Goal: Find specific page/section: Find specific page/section

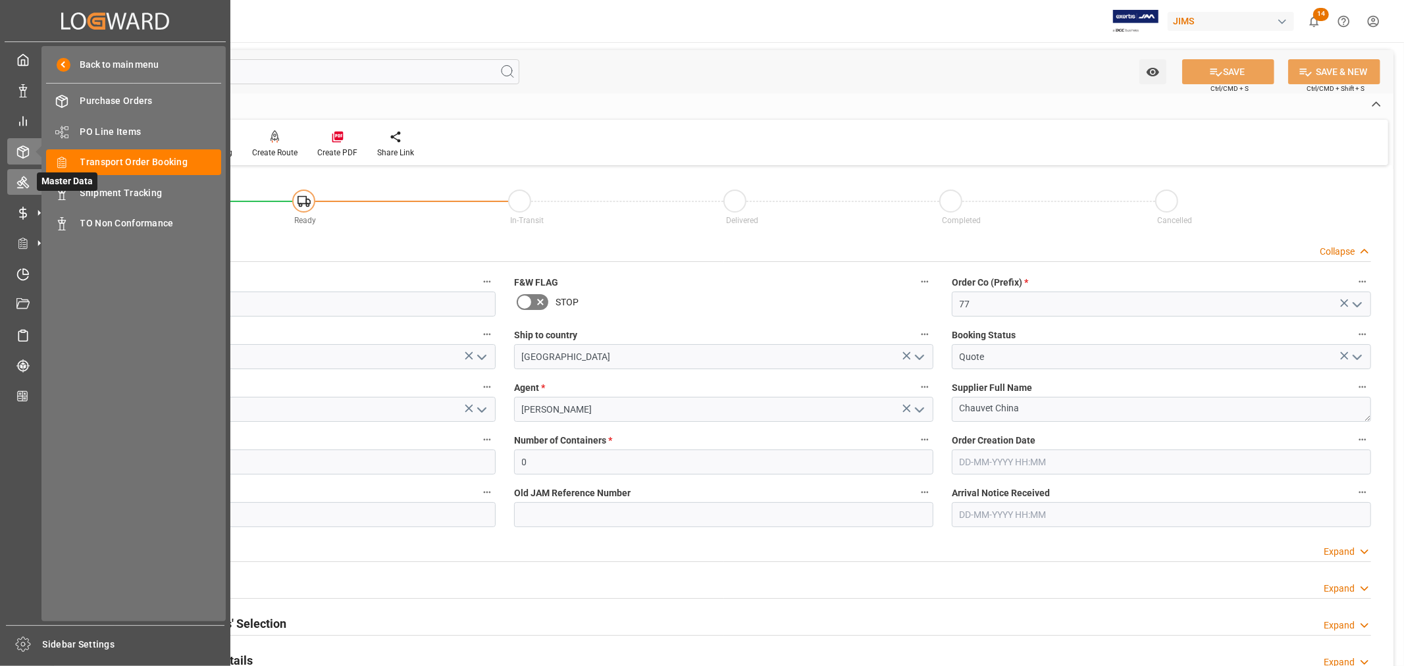
click at [32, 176] on icon at bounding box center [39, 182] width 14 height 14
click at [28, 188] on div "Master Data Master Data" at bounding box center [115, 182] width 216 height 26
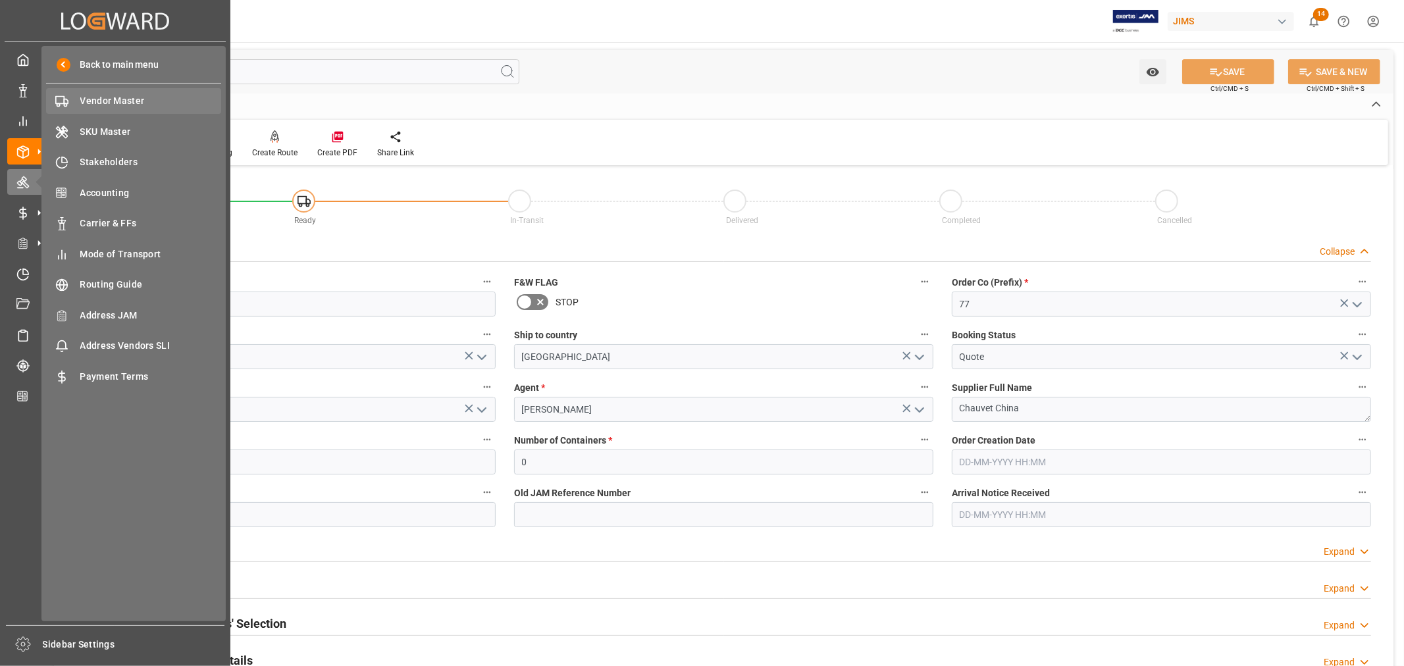
click at [101, 106] on span "Vendor Master" at bounding box center [150, 101] width 141 height 14
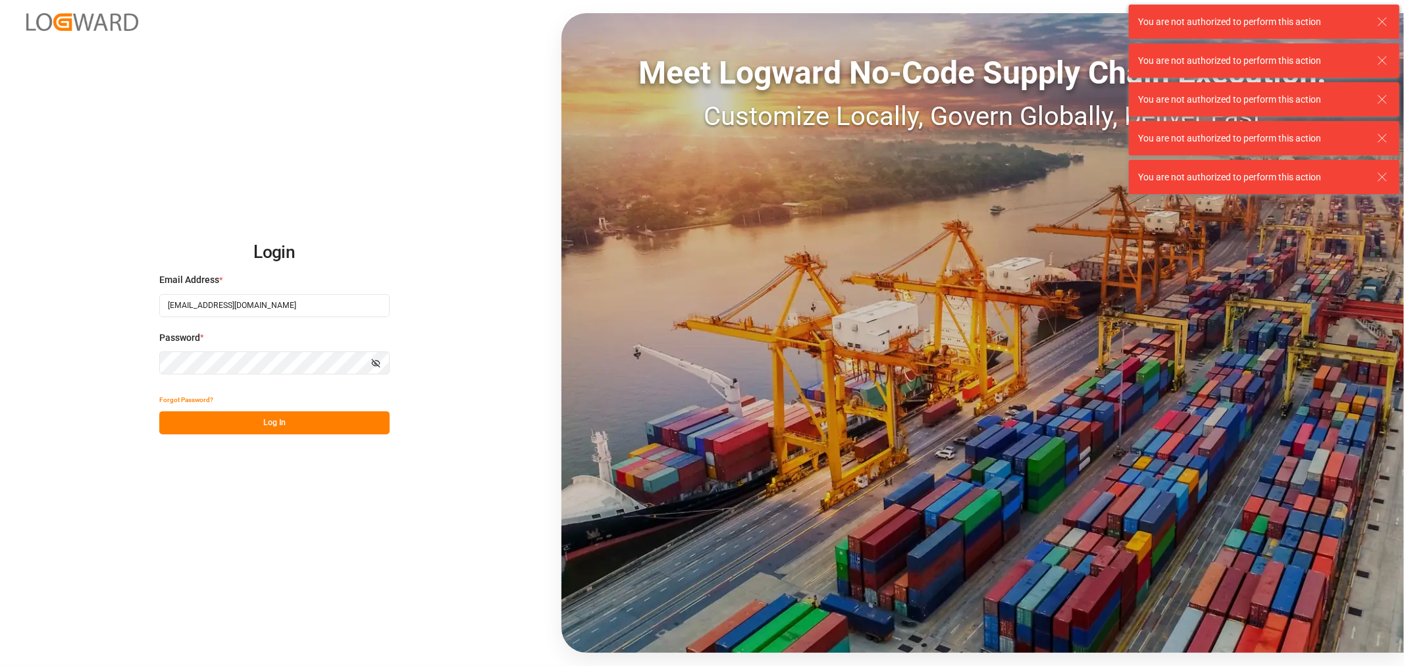
click at [297, 424] on button "Log In" at bounding box center [274, 422] width 230 height 23
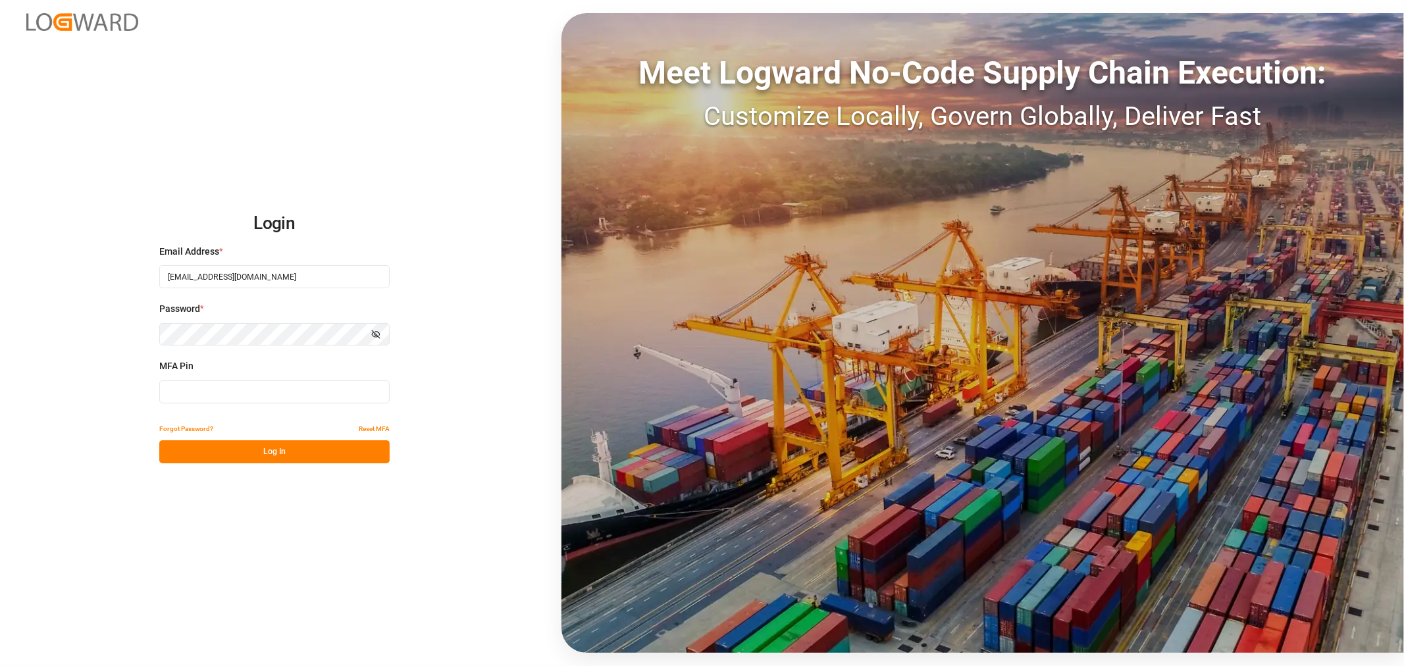
click at [234, 389] on input at bounding box center [274, 391] width 230 height 23
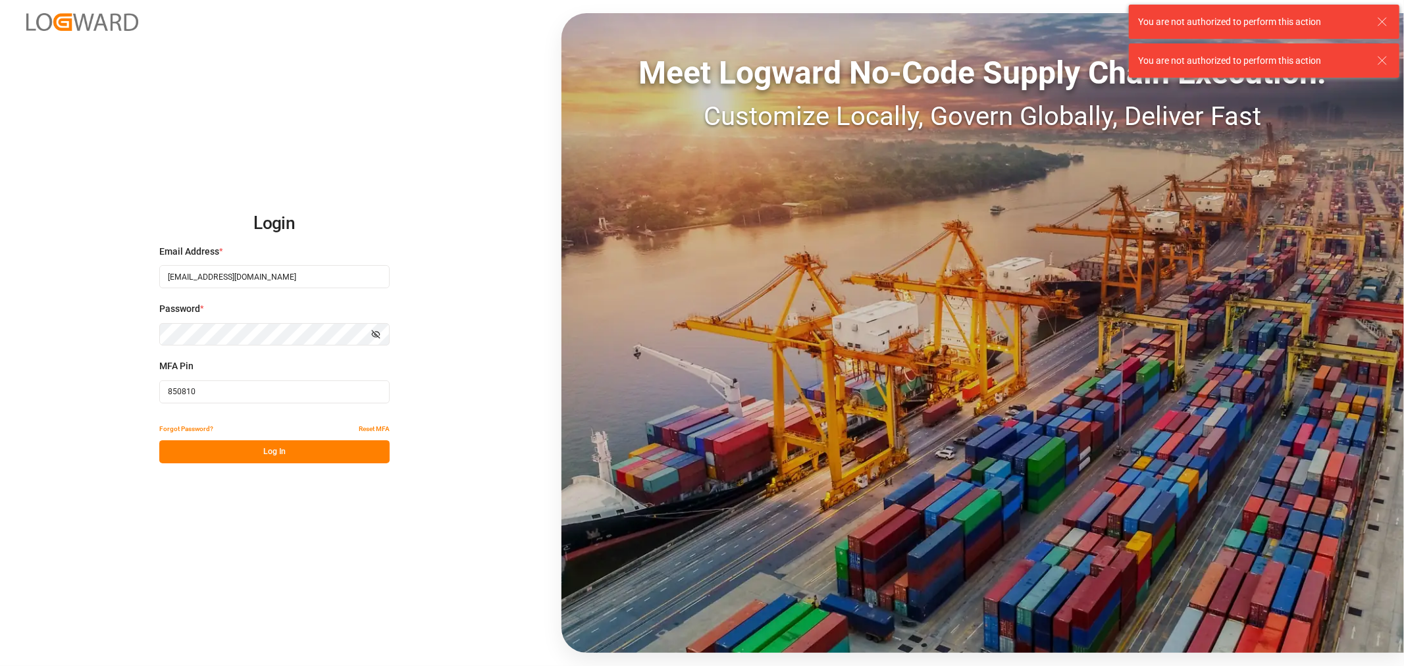
type input "850810"
click at [258, 442] on button "Log In" at bounding box center [274, 451] width 230 height 23
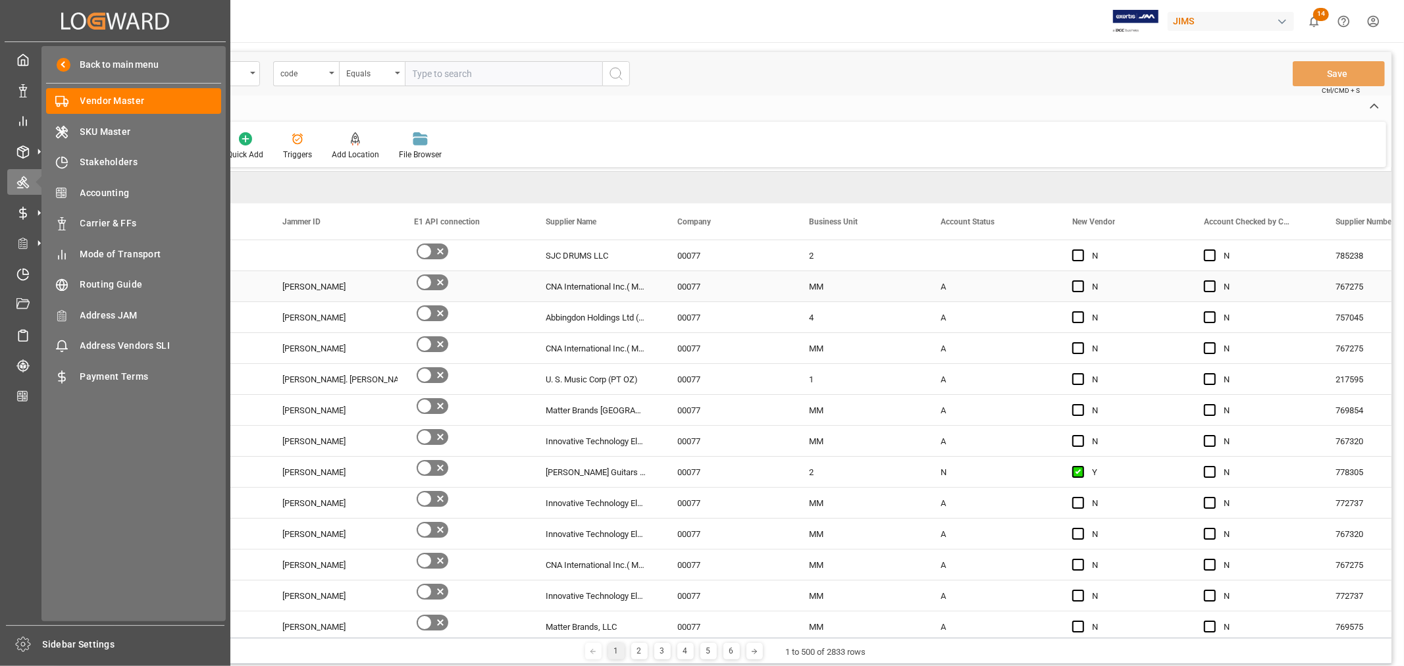
drag, startPoint x: 736, startPoint y: 138, endPoint x: 68, endPoint y: 176, distance: 668.3
click at [736, 138] on div "New Form Download Import Quick Add Triggers Add Location Add Location to the Ve…" at bounding box center [723, 144] width 1325 height 45
click at [95, 102] on span "Vendor Master" at bounding box center [150, 101] width 141 height 14
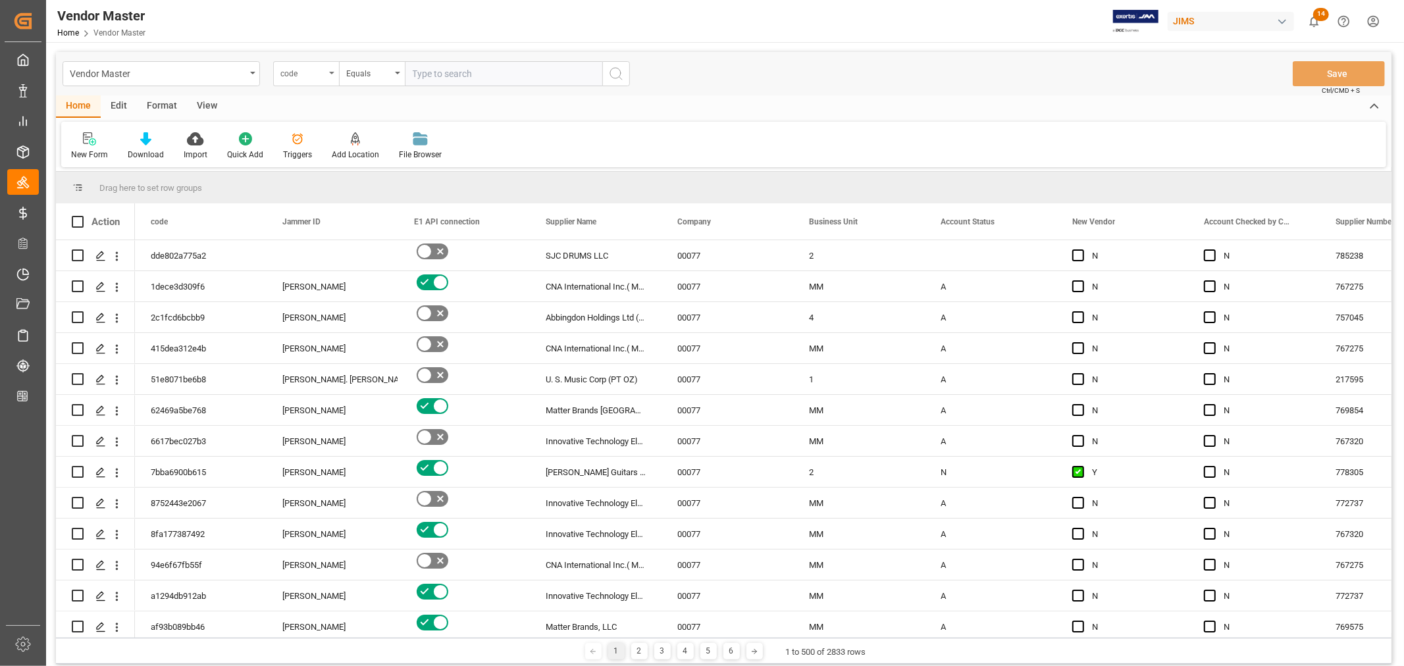
click at [334, 74] on div "code" at bounding box center [306, 73] width 66 height 25
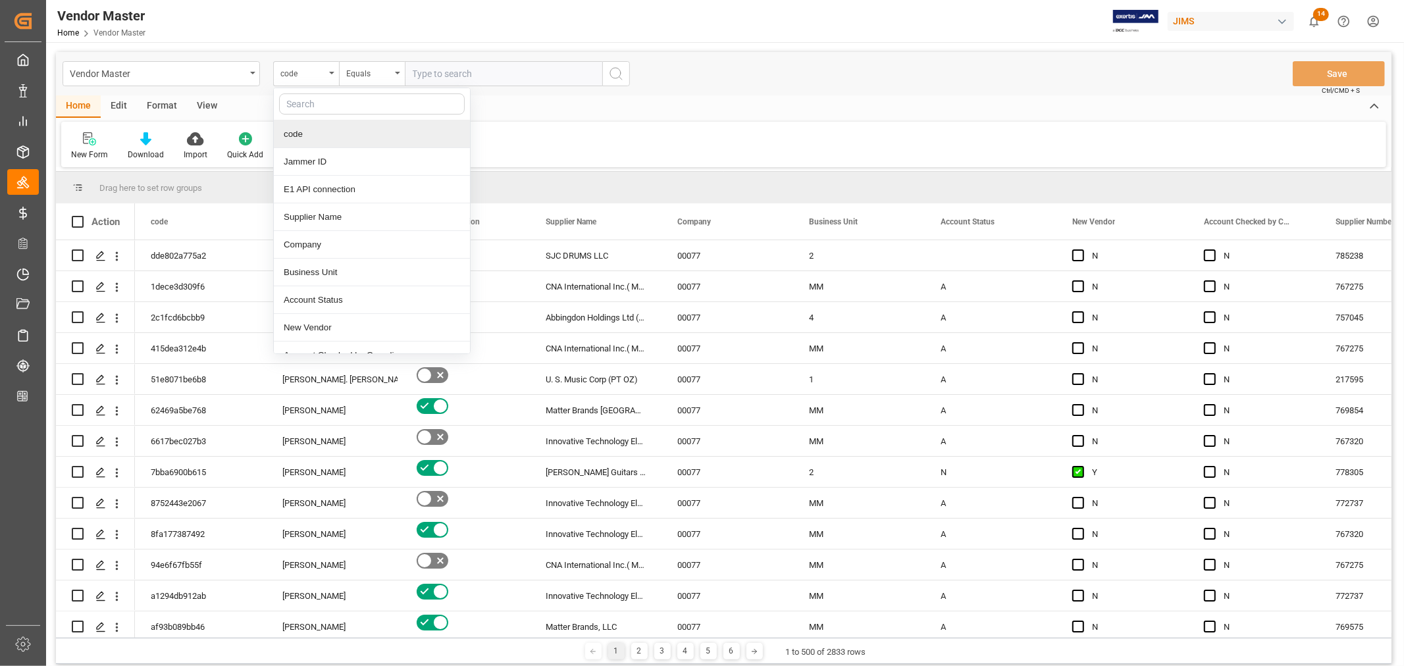
click at [312, 97] on input "text" at bounding box center [372, 103] width 186 height 21
type input "supplier"
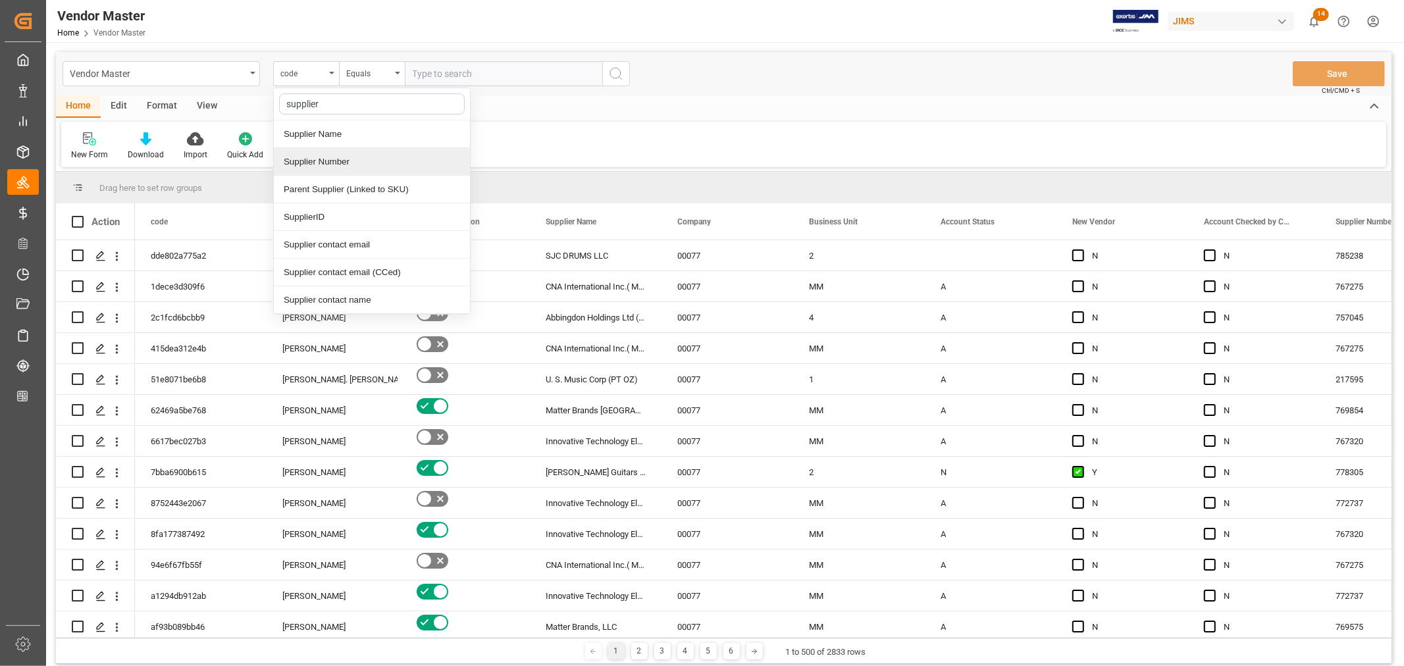
click at [309, 165] on div "Supplier Number" at bounding box center [372, 162] width 196 height 28
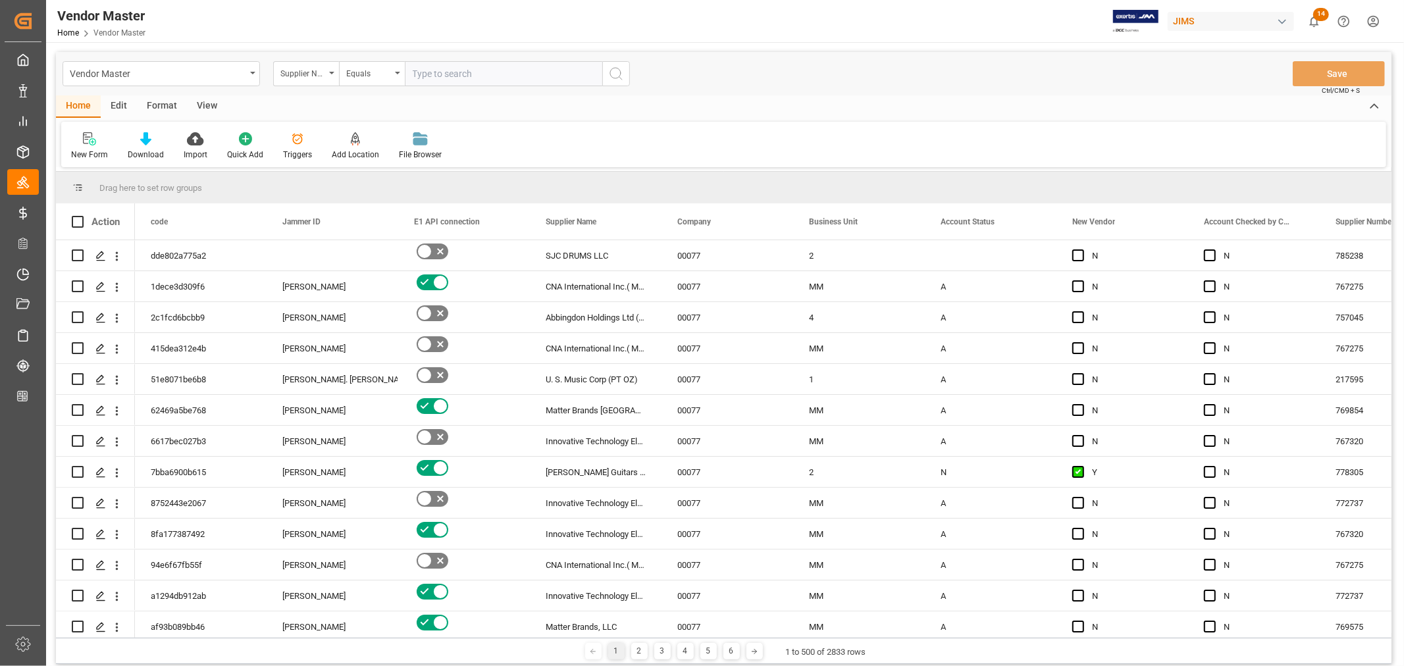
click at [442, 74] on input "text" at bounding box center [503, 73] width 197 height 25
paste input "780295"
type input "780295"
click at [611, 70] on icon "search button" at bounding box center [616, 74] width 16 height 16
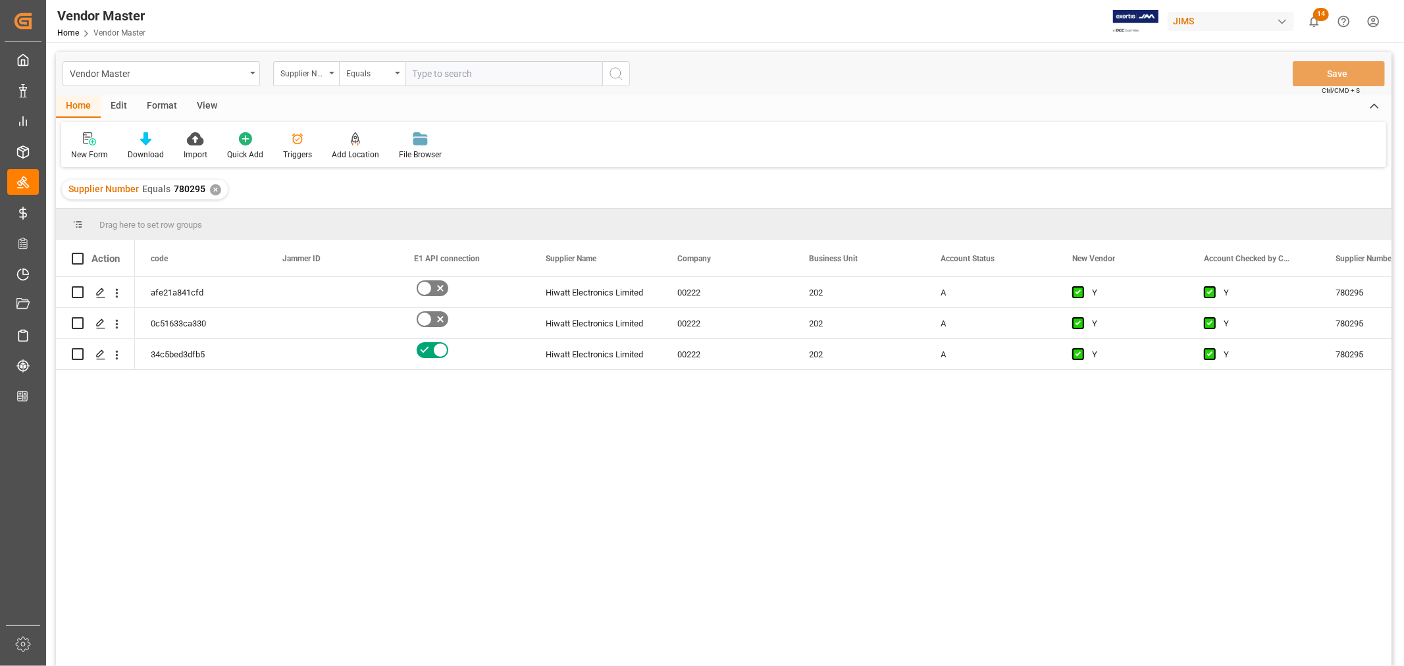
drag, startPoint x: 1116, startPoint y: 542, endPoint x: 1042, endPoint y: 526, distance: 76.0
click at [1116, 542] on div "afe21a841cfd Hiwatt Electronics Limited 00222 202 A Y Y 780295 0c51633ca330 Hiw…" at bounding box center [763, 475] width 1256 height 397
click at [1031, 257] on span at bounding box center [1034, 259] width 12 height 12
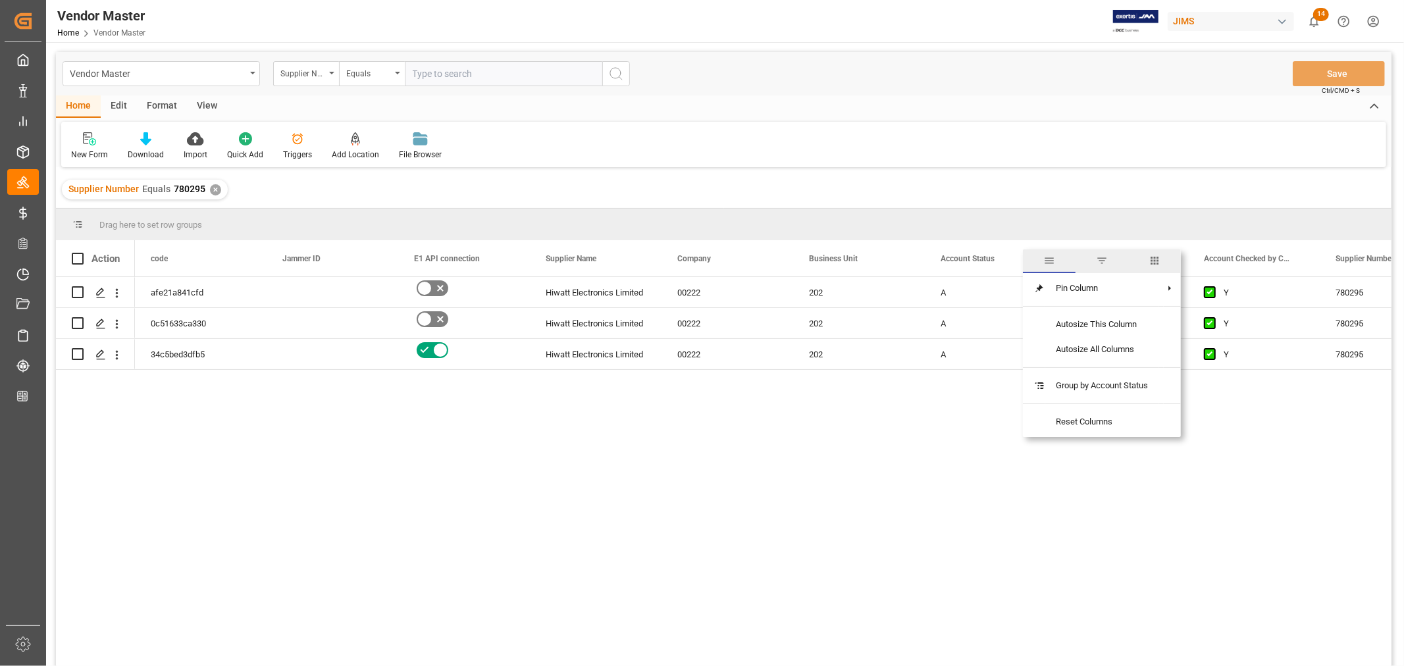
click at [1155, 260] on span "columns" at bounding box center [1154, 261] width 12 height 12
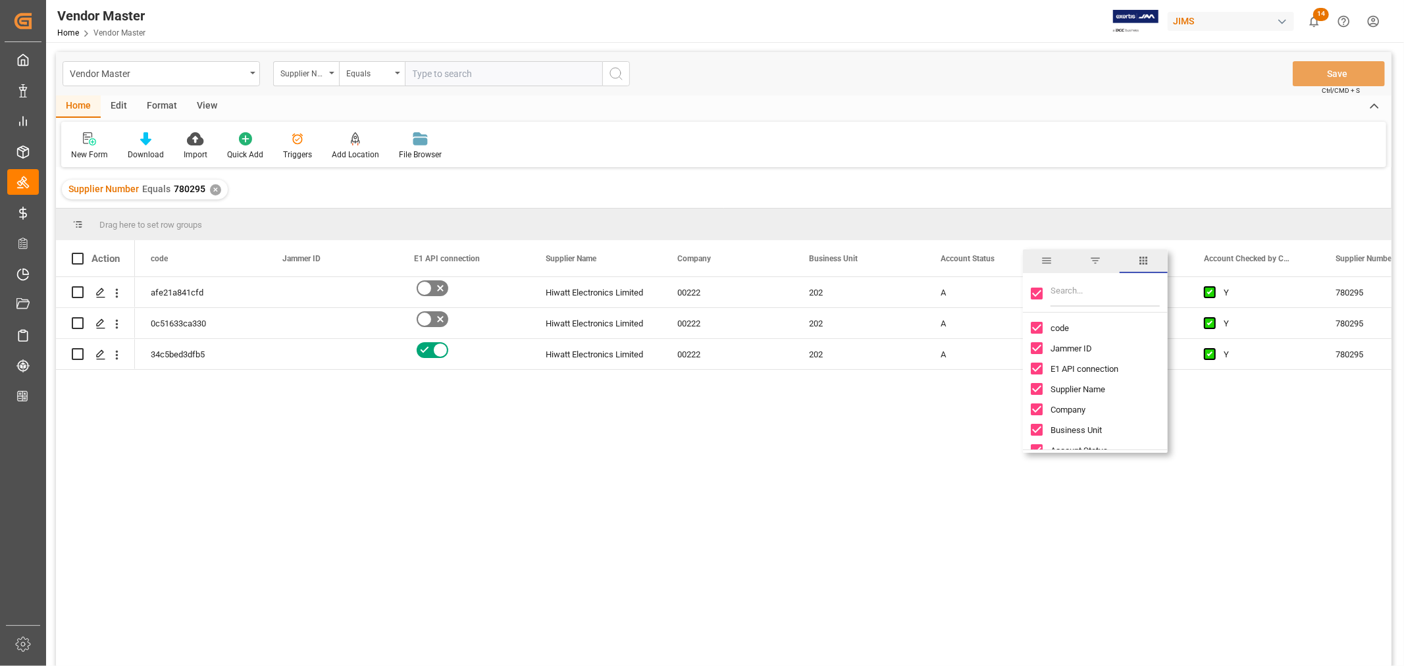
click at [1038, 296] on input "Toggle Select All Columns" at bounding box center [1036, 294] width 12 height 12
checkbox input "false"
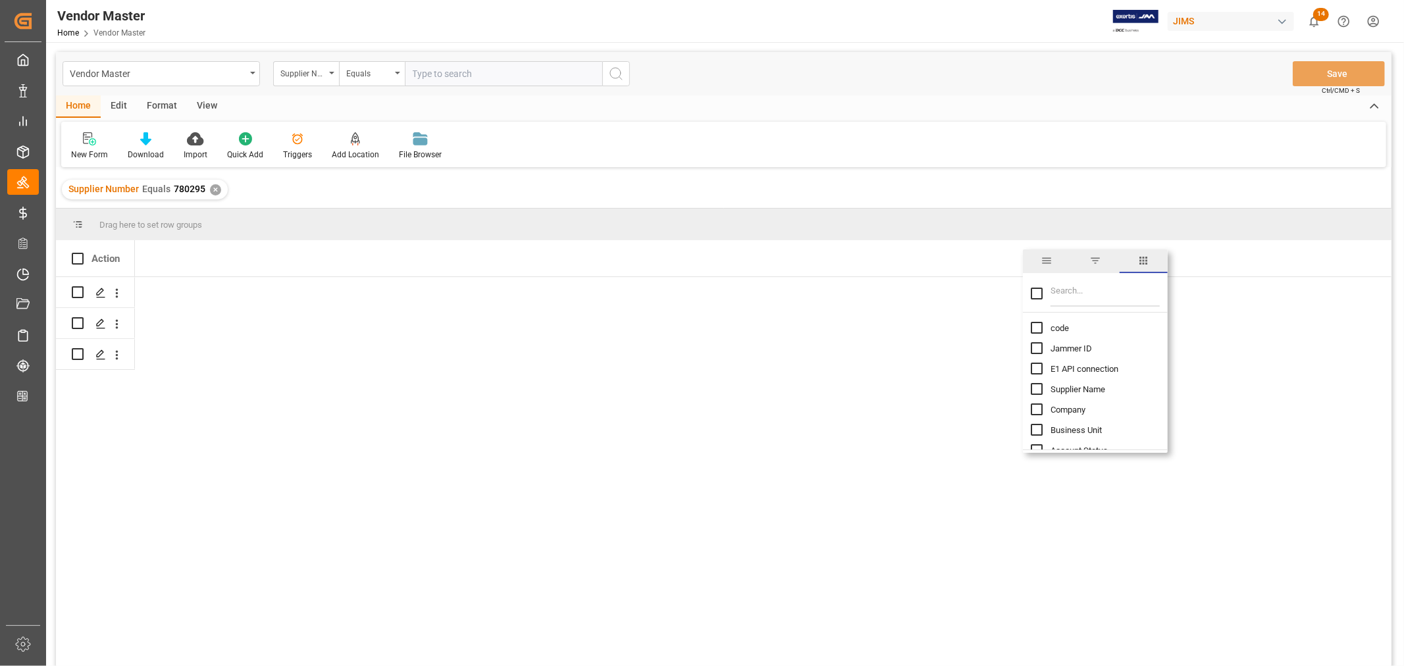
checkbox input "false"
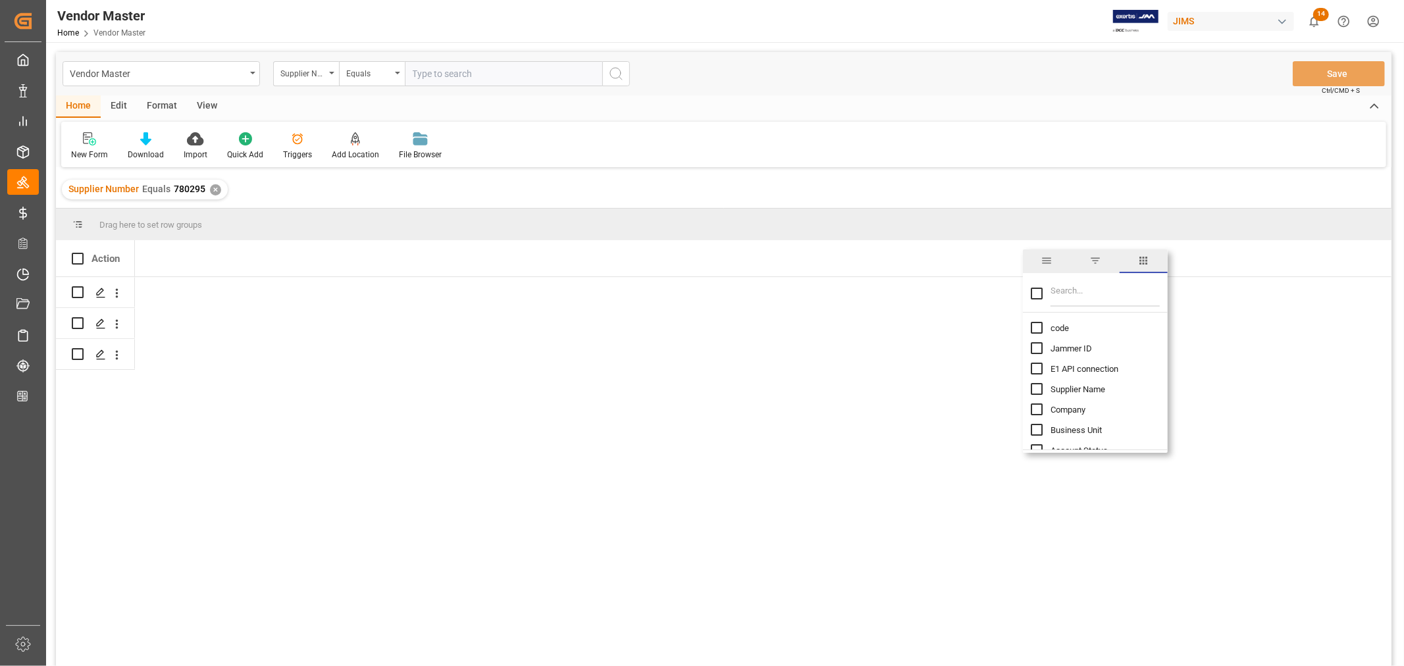
checkbox input "false"
click at [1037, 328] on input "code column toggle visibility (hidden)" at bounding box center [1036, 328] width 12 height 12
checkbox input "true"
checkbox input "false"
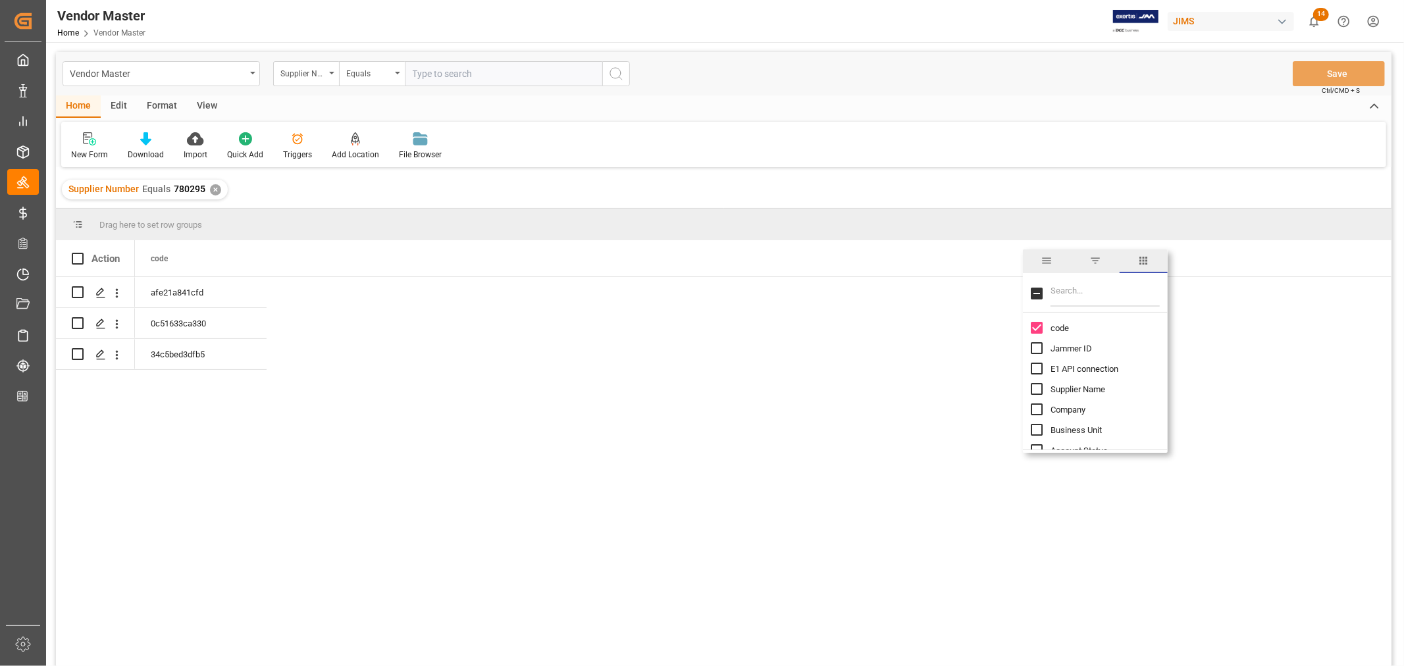
click at [1034, 349] on input "Jammer ID column toggle visibility (hidden)" at bounding box center [1036, 348] width 12 height 12
checkbox input "true"
click at [1089, 297] on input "Filter Columns Input" at bounding box center [1104, 293] width 109 height 26
type input "conta"
click at [1034, 325] on input "Supplier contact email column toggle visibility (hidden)" at bounding box center [1036, 328] width 12 height 12
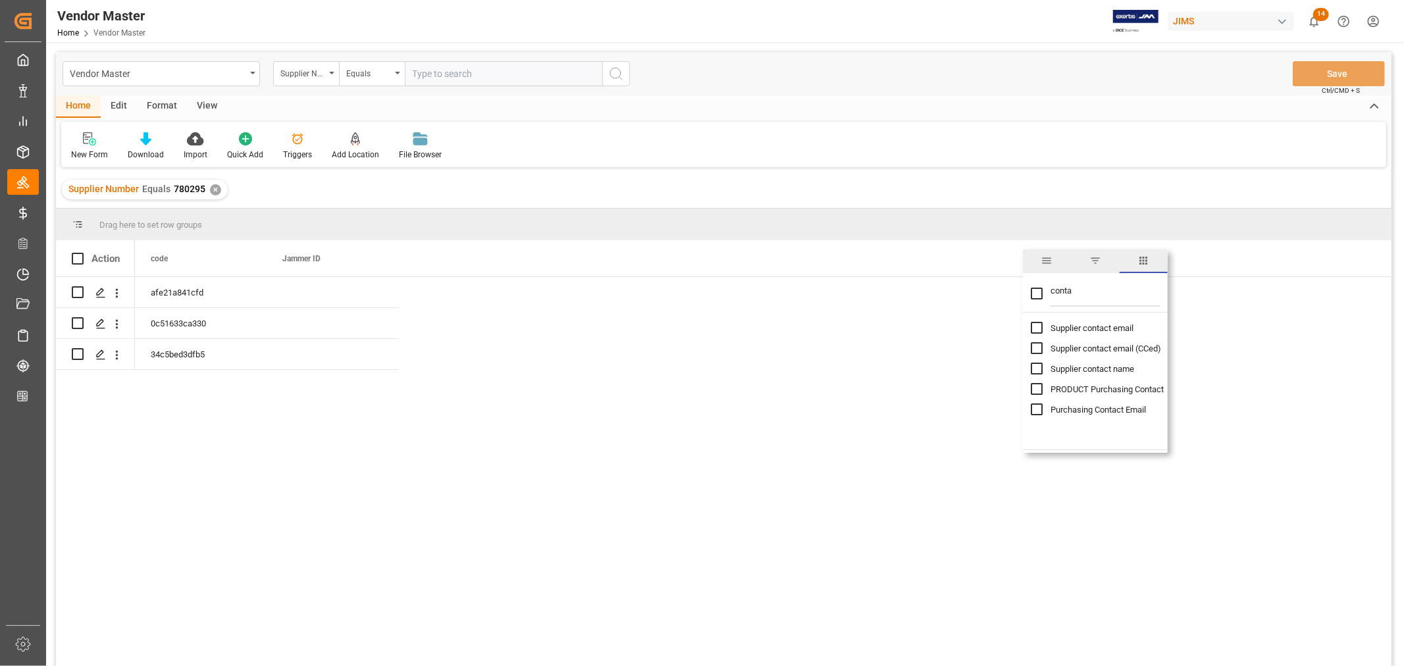
checkbox input "true"
checkbox input "false"
click at [1033, 410] on input "Purchasing Contact Email column toggle visibility (hidden)" at bounding box center [1036, 409] width 12 height 12
checkbox input "true"
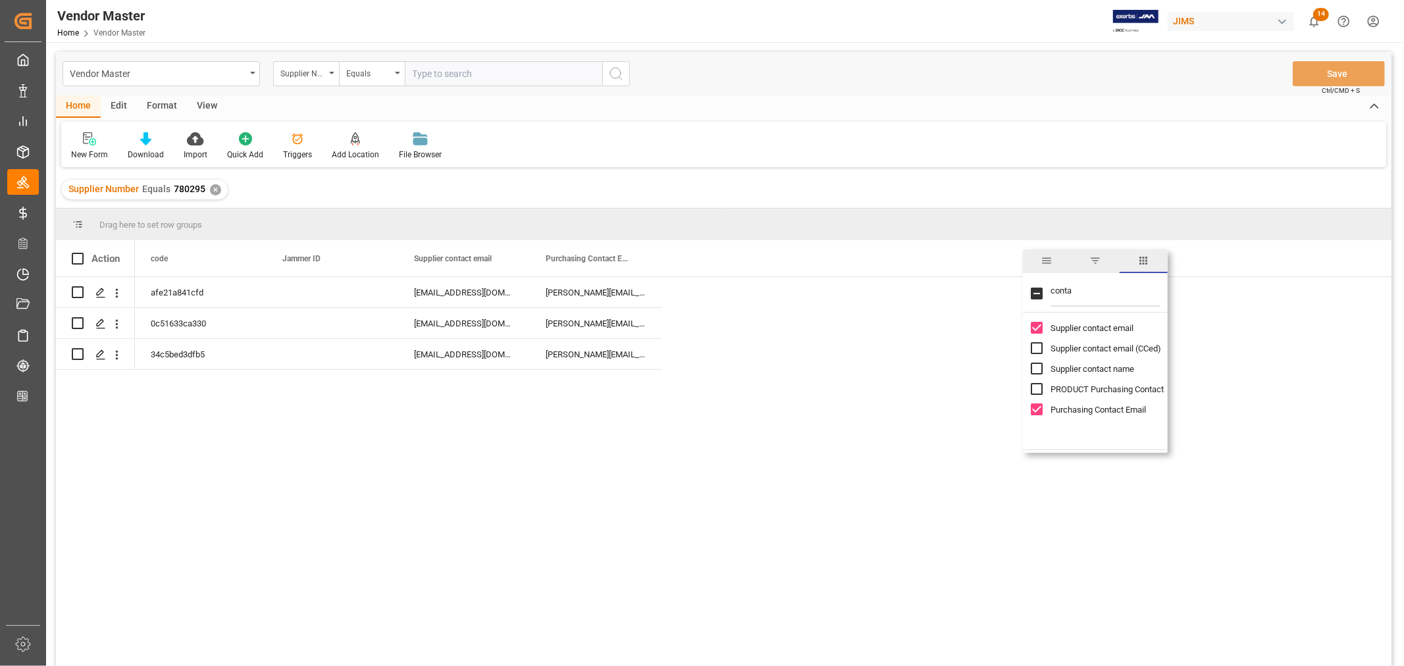
drag, startPoint x: 1073, startPoint y: 290, endPoint x: 1046, endPoint y: 288, distance: 26.4
click at [1048, 290] on div "conta" at bounding box center [1095, 294] width 145 height 37
type input "supplier"
click at [1038, 329] on input "Supplier Name column toggle visibility (hidden)" at bounding box center [1036, 328] width 12 height 12
checkbox input "true"
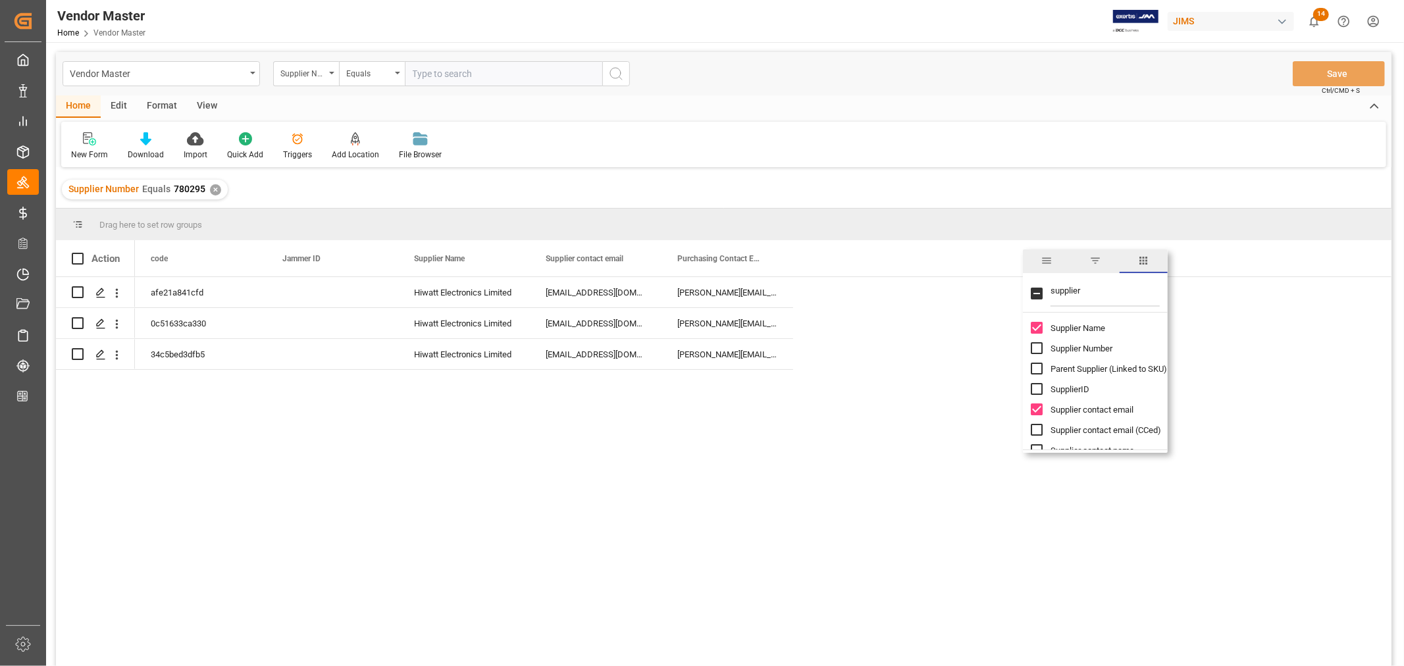
click at [1033, 345] on input "Supplier Number column toggle visibility (hidden)" at bounding box center [1036, 348] width 12 height 12
checkbox input "true"
click at [1063, 288] on input "supplier" at bounding box center [1104, 293] width 109 height 26
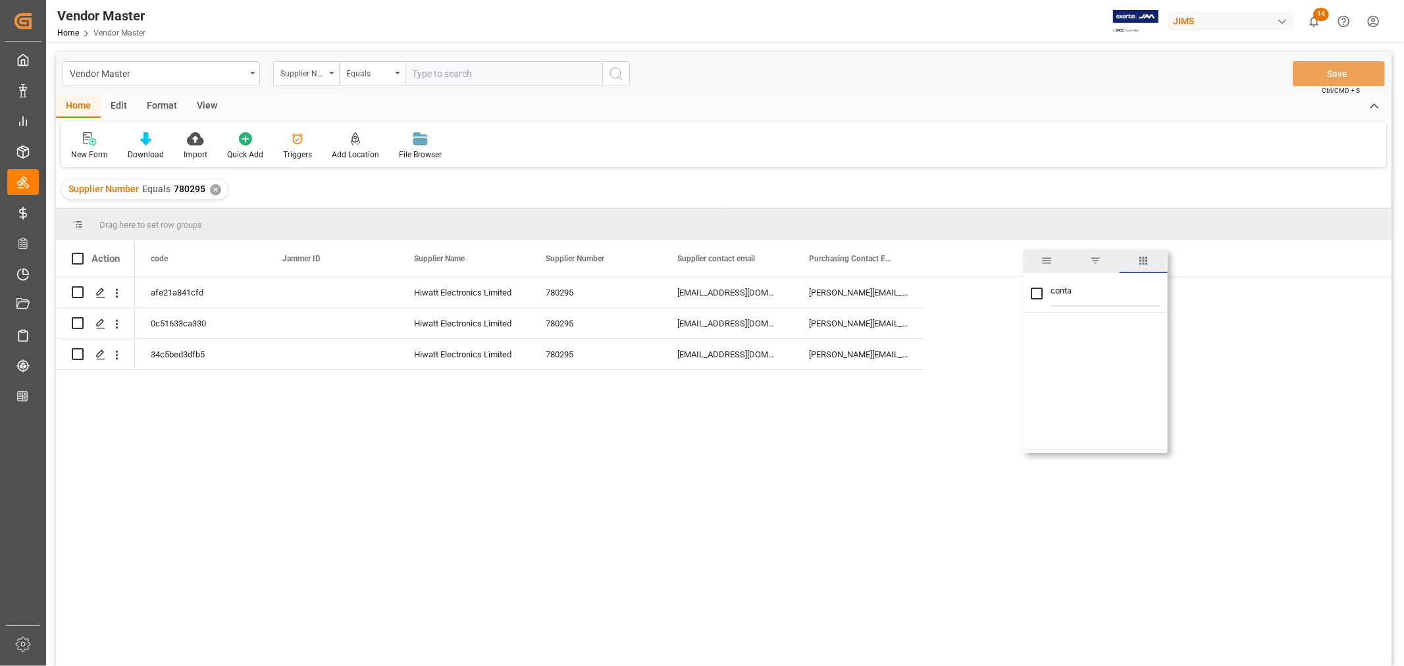
type input "cont"
checkbox input "false"
type input "contact"
click at [1034, 346] on input "Supplier contact email (CCed) column toggle visibility (hidden)" at bounding box center [1036, 348] width 12 height 12
checkbox input "true"
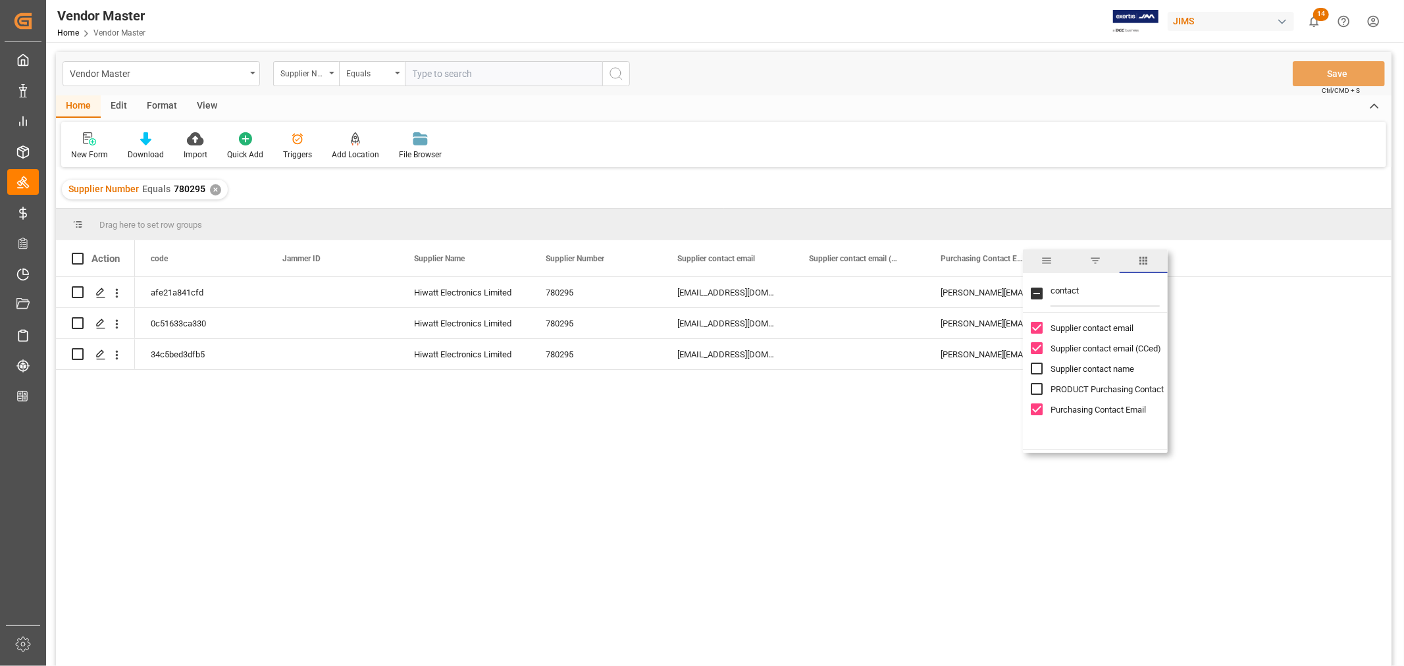
click at [967, 156] on div "New Form Download Import Quick Add Triggers Add Location Add Location to the Ve…" at bounding box center [723, 144] width 1325 height 45
